Goal: Information Seeking & Learning: Learn about a topic

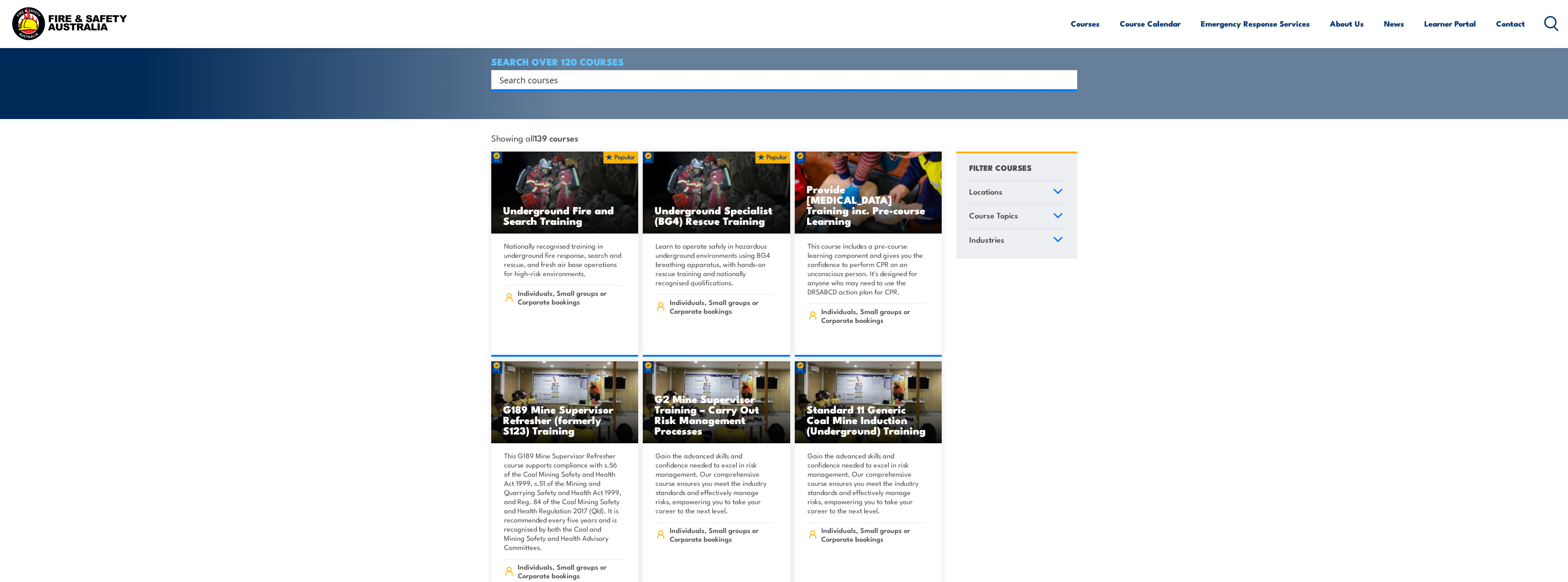
scroll to position [229, 0]
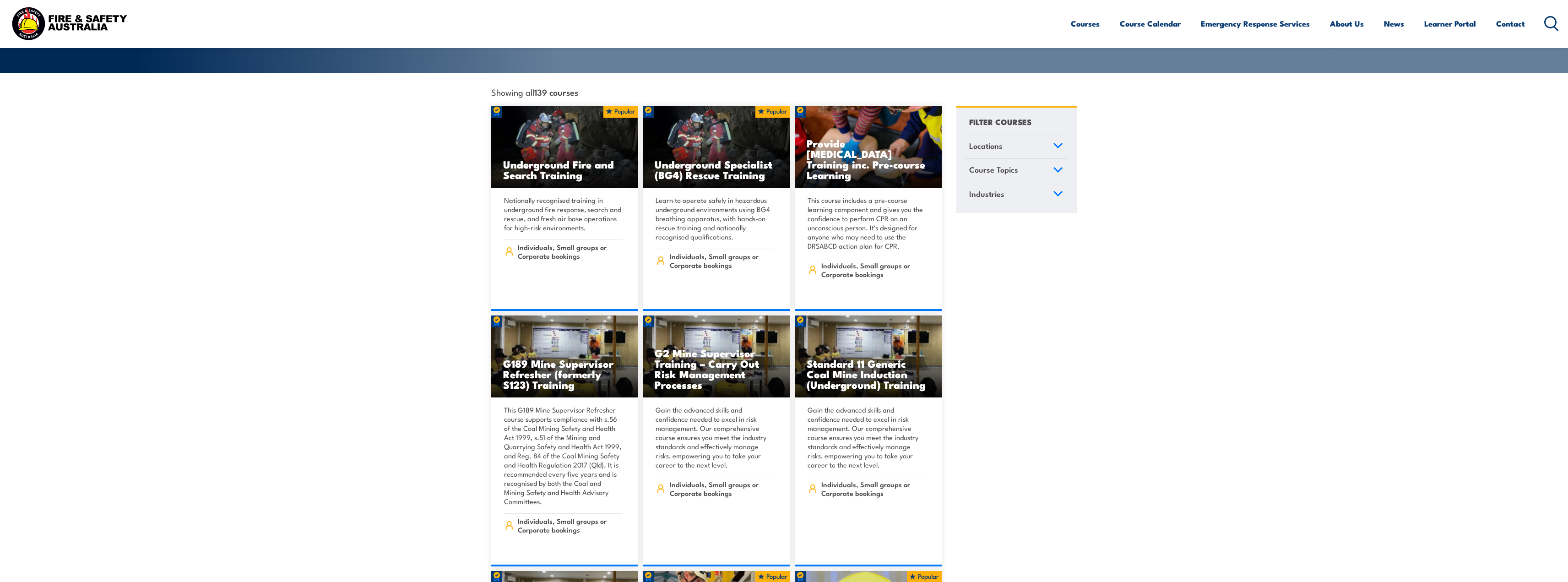
click at [1059, 162] on link "Course Topics" at bounding box center [1016, 170] width 102 height 24
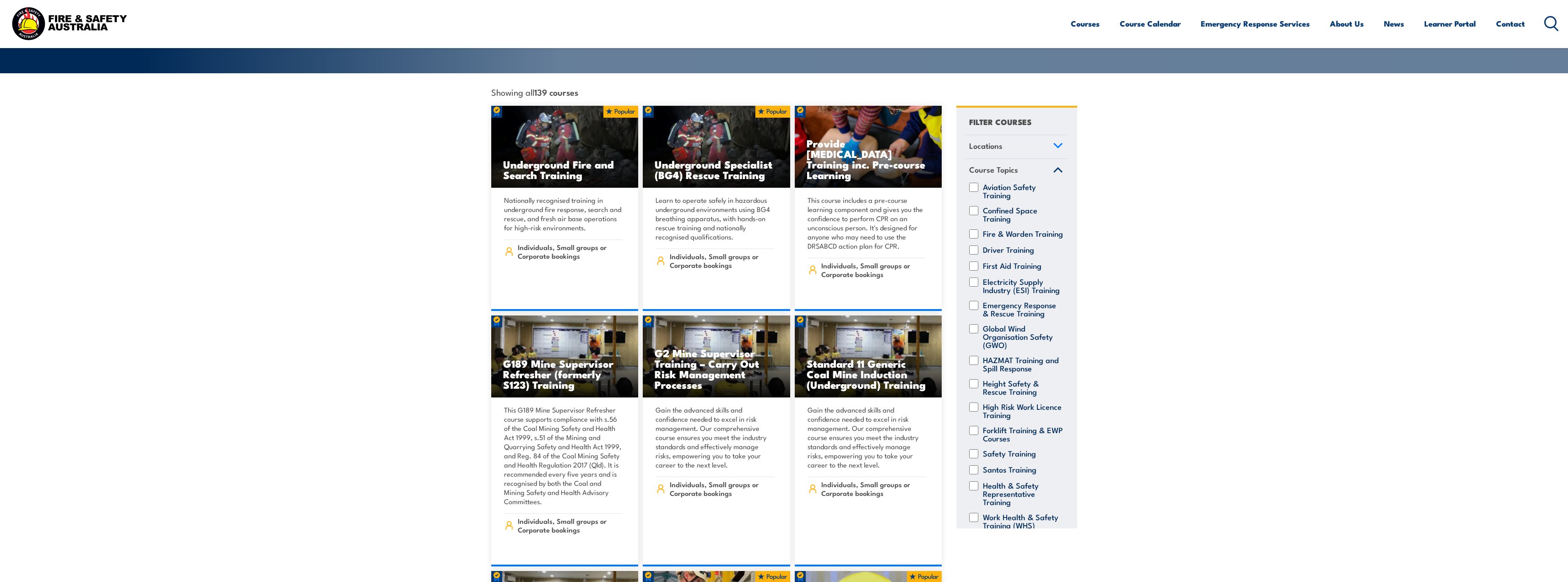
click at [1001, 230] on label "Fire & Warden Training" at bounding box center [1023, 234] width 80 height 9
click at [978, 230] on input "Fire & Warden Training" at bounding box center [973, 234] width 9 height 9
checkbox input "true"
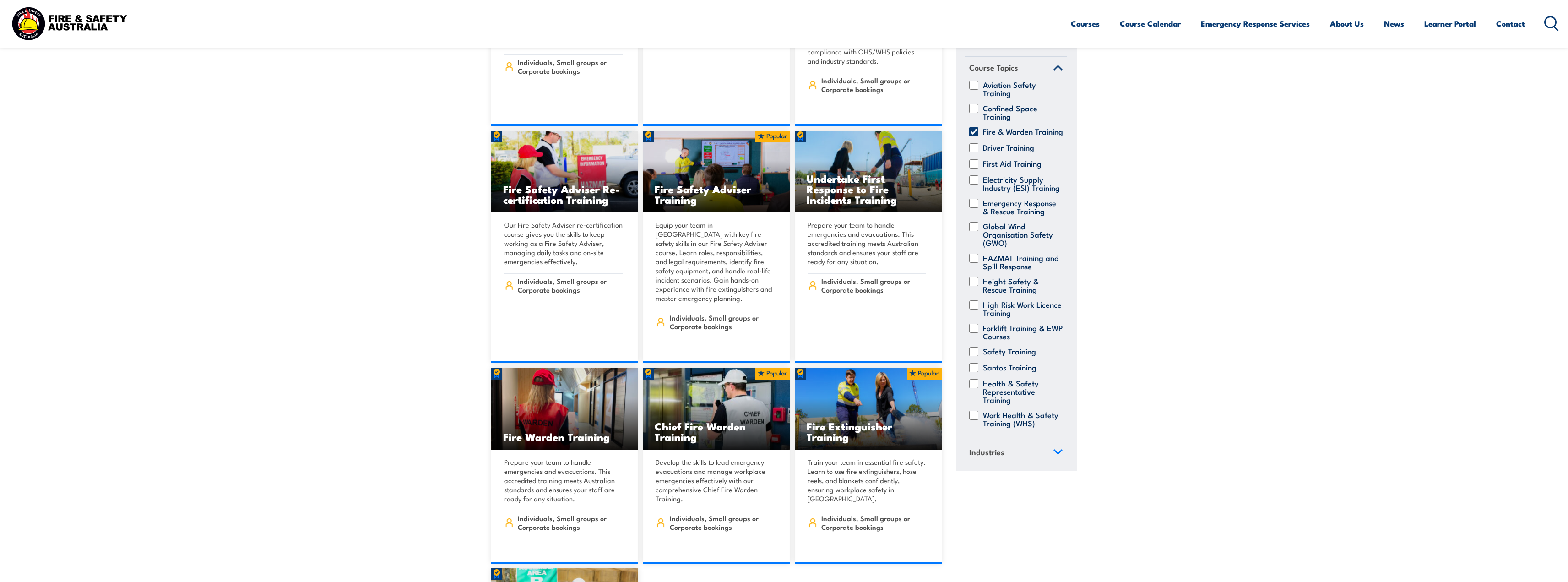
scroll to position [68, 0]
click at [1010, 300] on label "High Risk Work Licence Training" at bounding box center [1023, 308] width 80 height 16
click at [978, 300] on input "High Risk Work Licence Training" at bounding box center [973, 304] width 9 height 9
checkbox input "true"
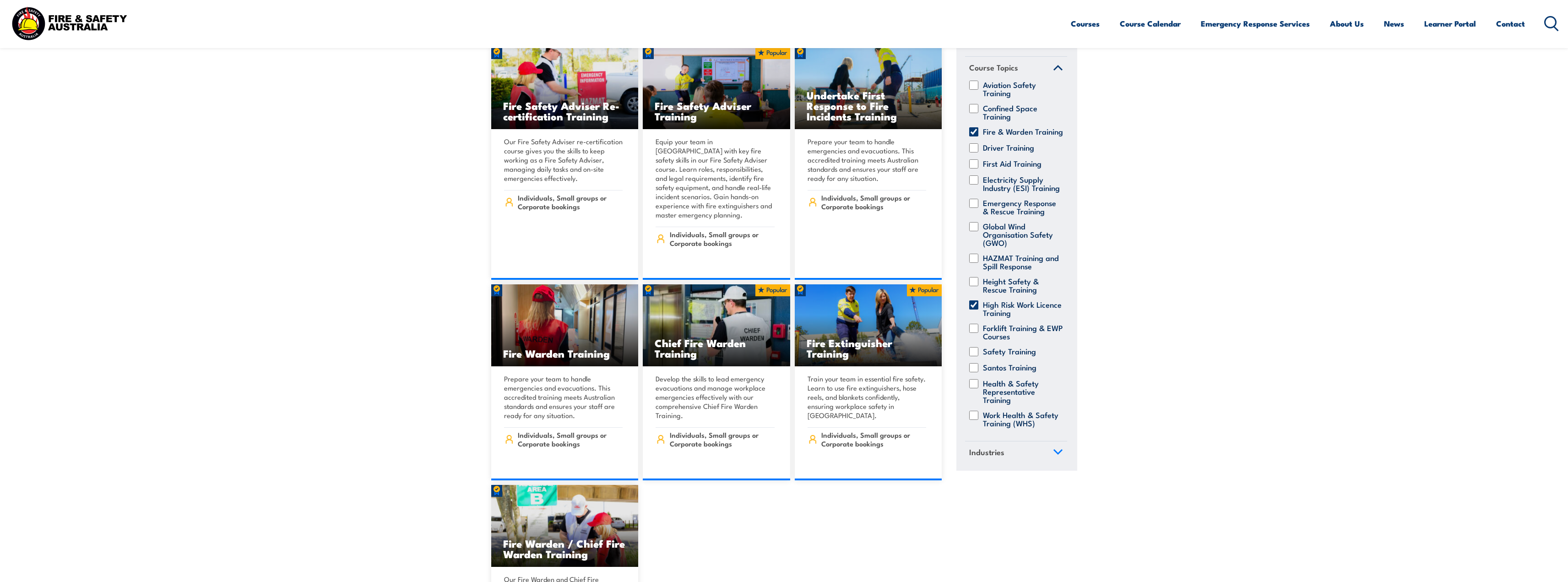
scroll to position [68, 0]
click at [996, 347] on label "Safety Training" at bounding box center [1009, 351] width 53 height 9
click at [978, 347] on input "Safety Training" at bounding box center [973, 351] width 9 height 9
checkbox input "true"
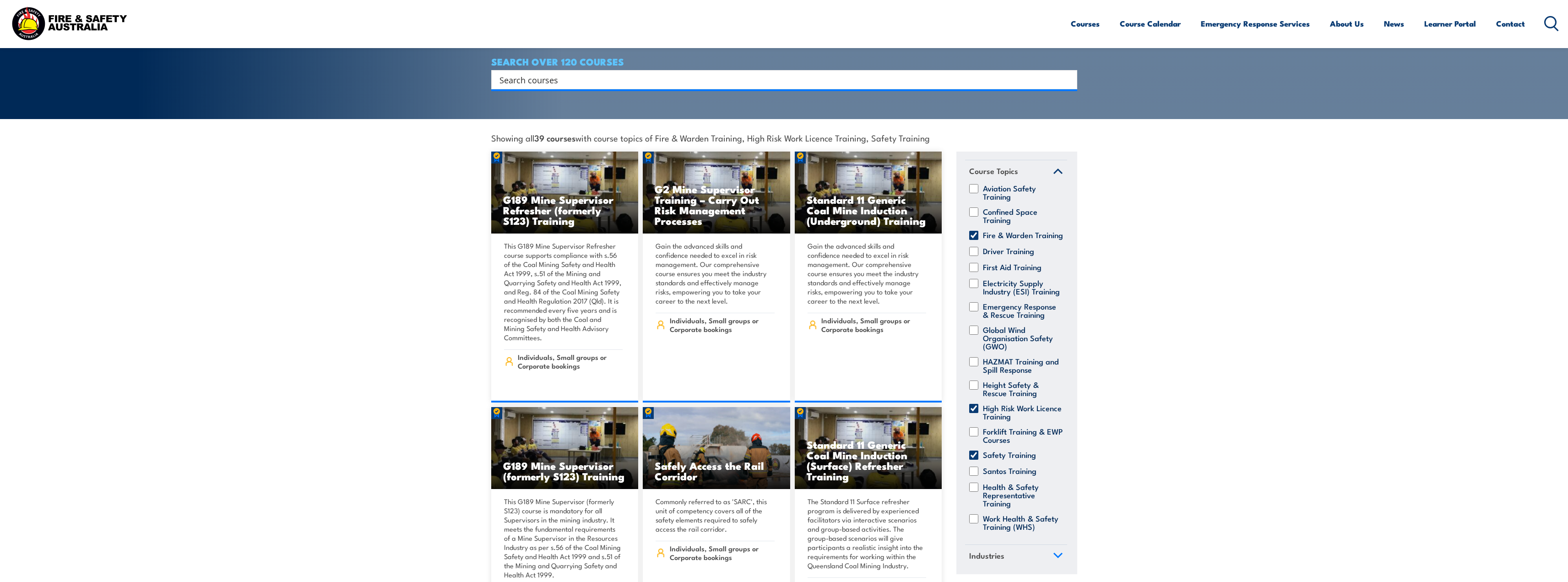
scroll to position [68, 0]
